Goal: Transaction & Acquisition: Purchase product/service

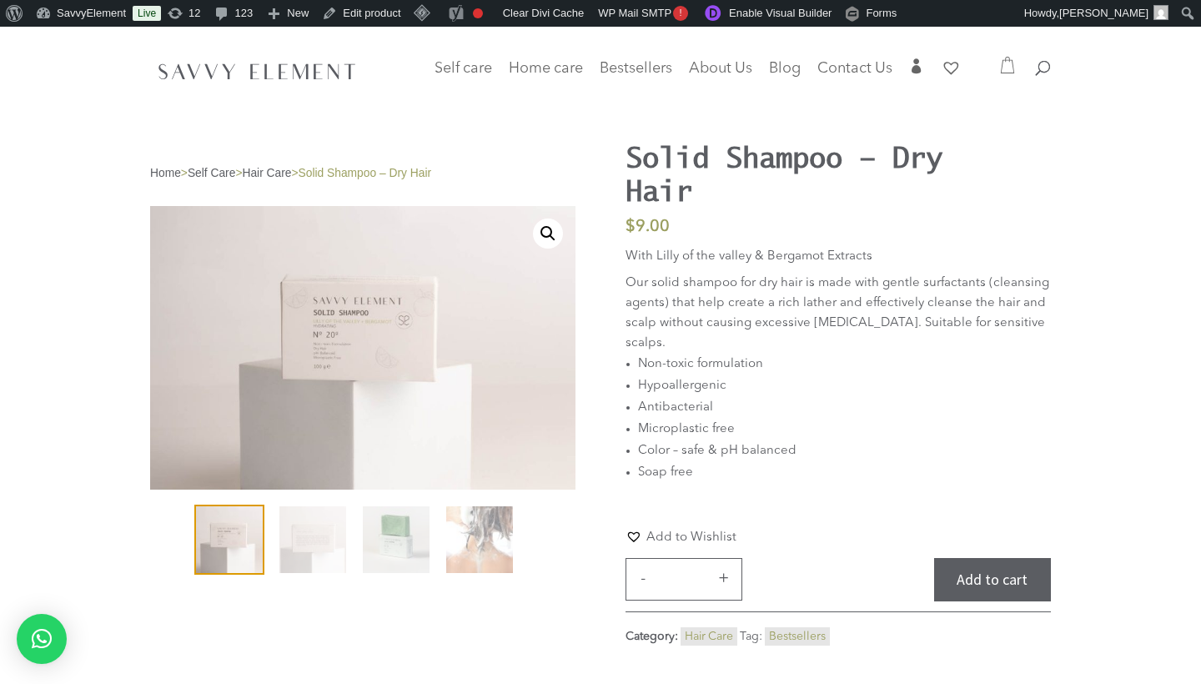
scroll to position [3, 0]
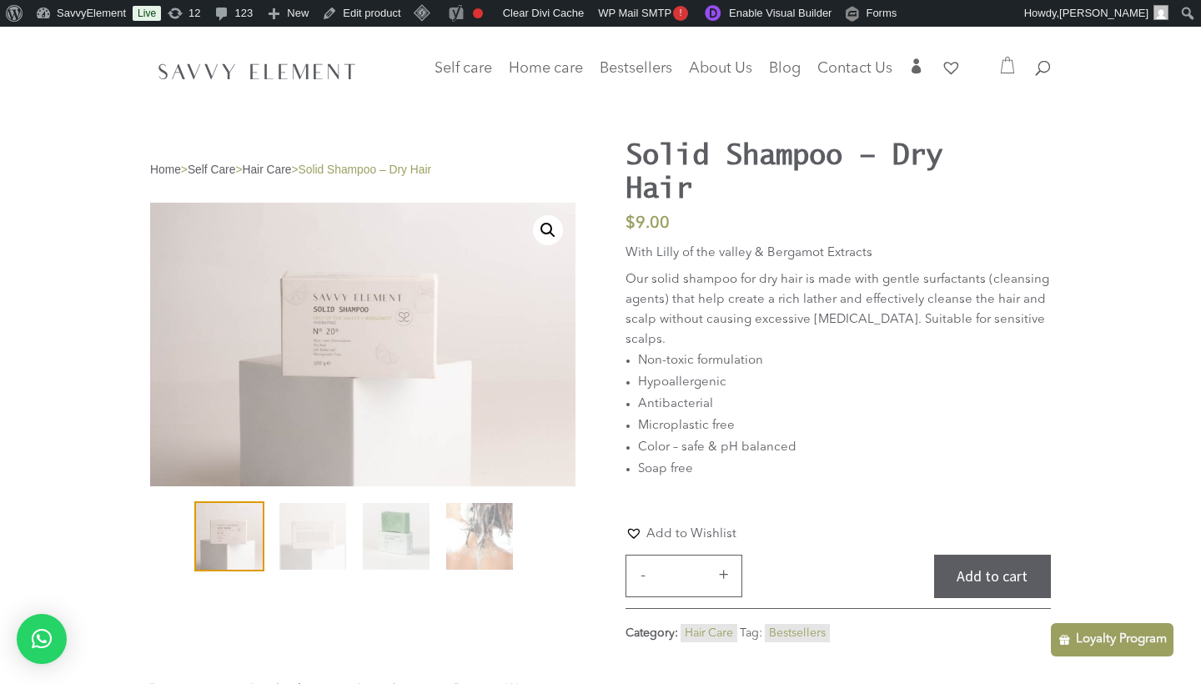
click at [461, 60] on div at bounding box center [600, 71] width 901 height 89
click at [458, 73] on span "Self care" at bounding box center [463, 68] width 58 height 15
click at [464, 220] on span "Hair Care" at bounding box center [491, 219] width 54 height 13
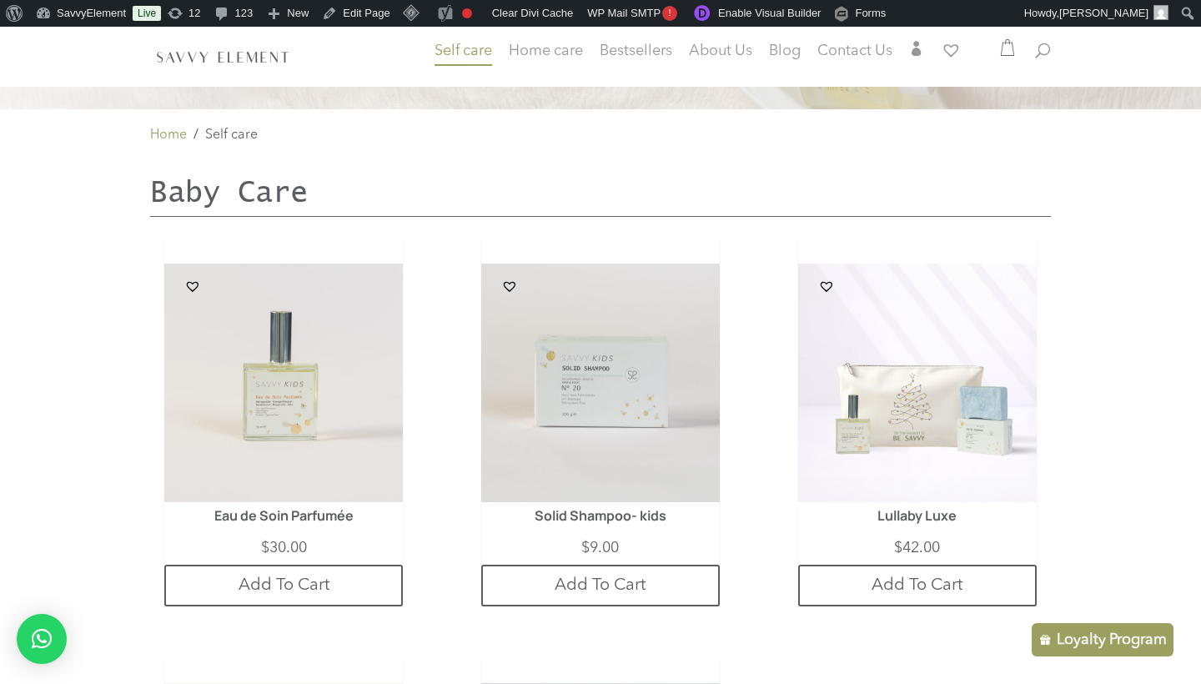
scroll to position [352, 0]
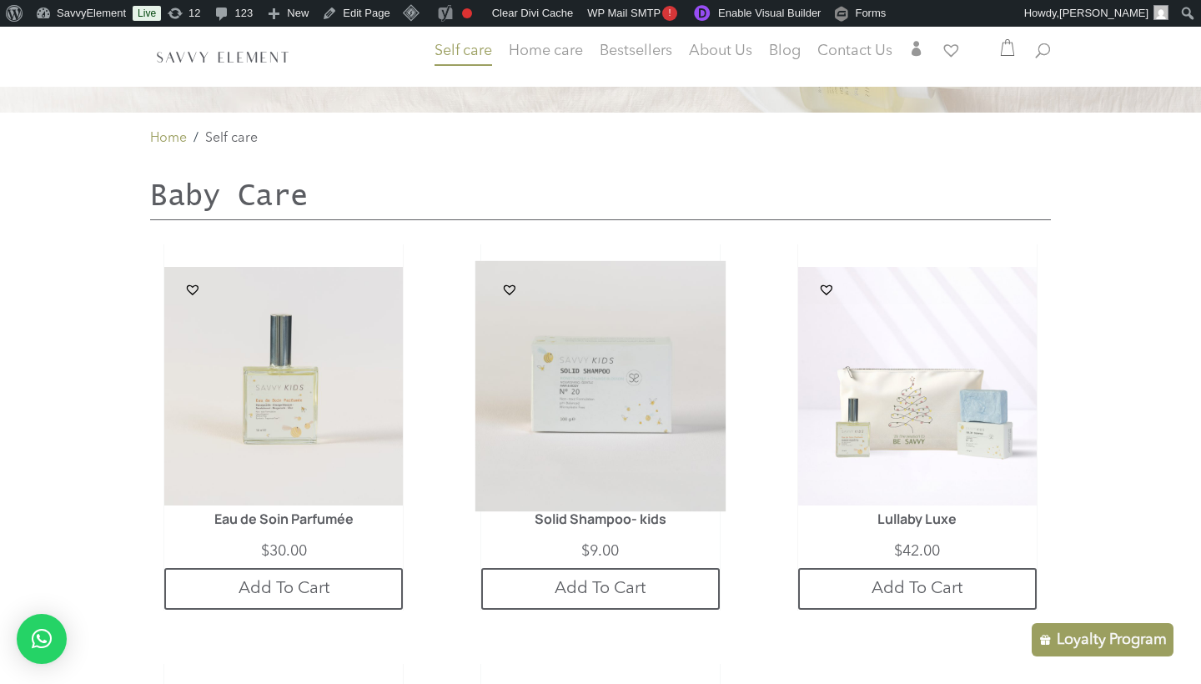
click at [574, 374] on img at bounding box center [600, 386] width 251 height 251
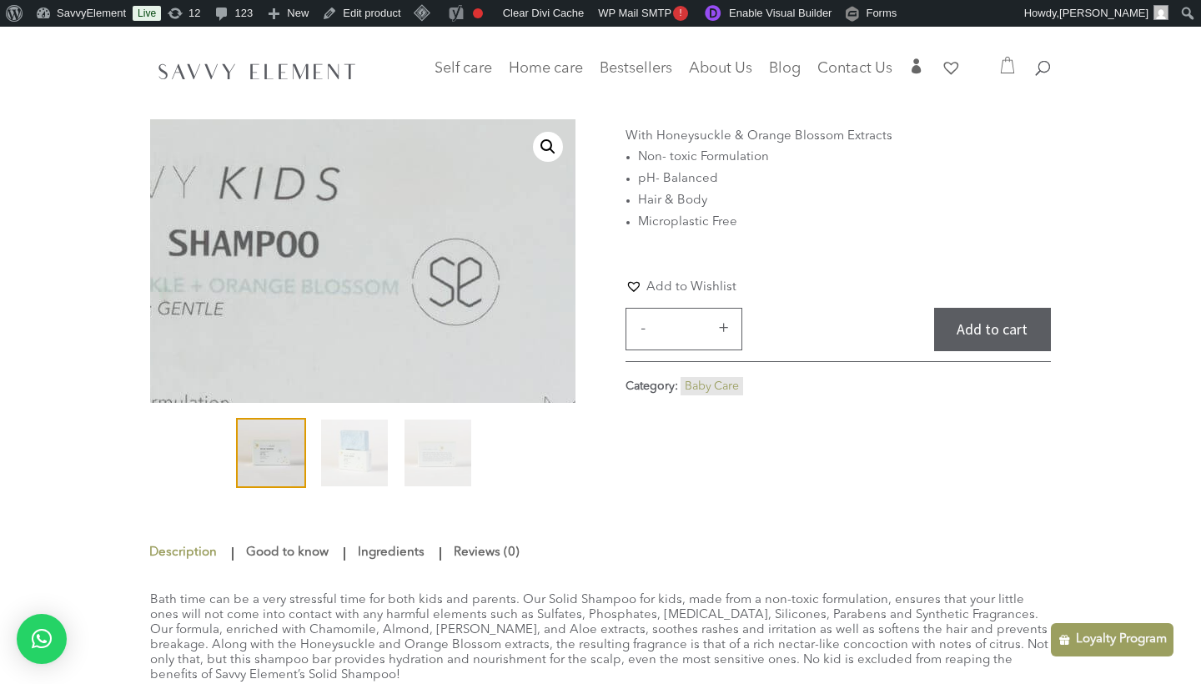
scroll to position [93, 0]
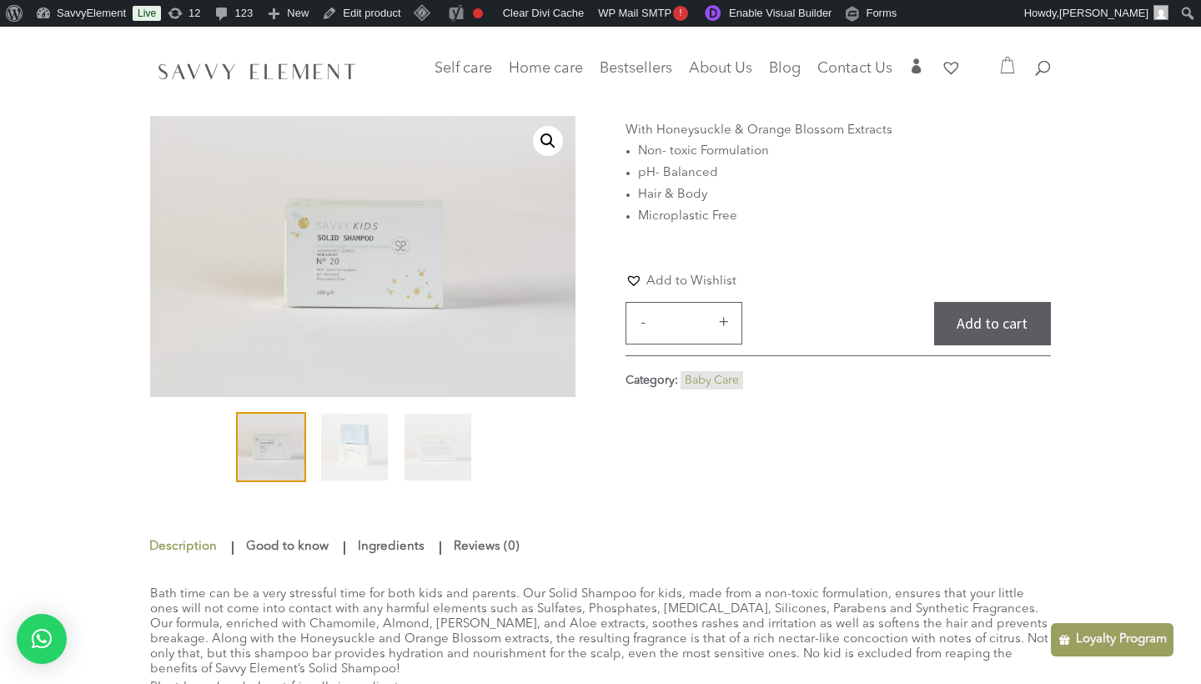
click at [1050, 59] on div at bounding box center [600, 71] width 901 height 89
click at [1036, 60] on span at bounding box center [1036, 60] width 0 height 0
type input "**********"
